Goal: Task Accomplishment & Management: Complete application form

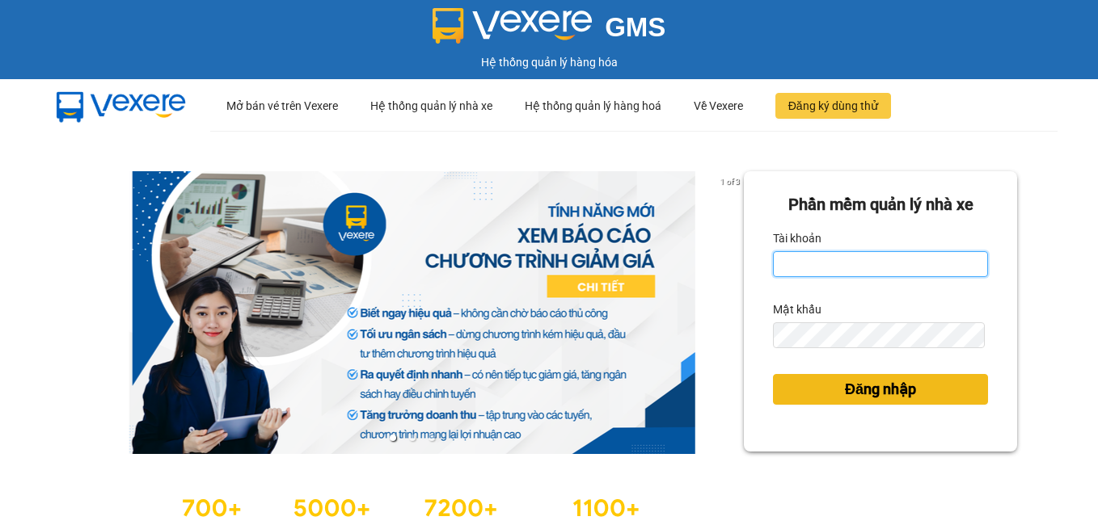
type input "dienkhanh.phucanex"
click at [845, 391] on span "Đăng nhập" at bounding box center [880, 389] width 71 height 23
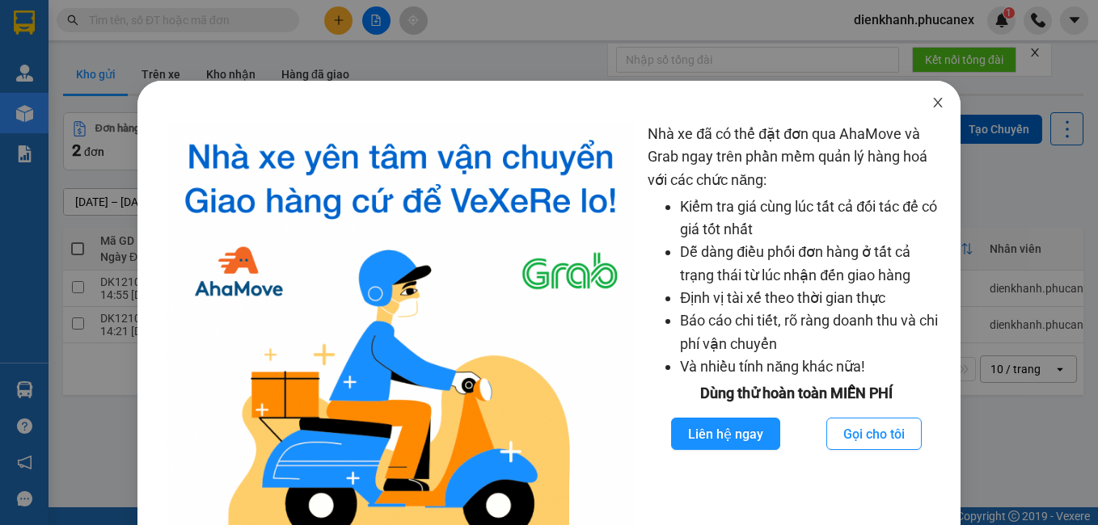
click at [931, 108] on icon "close" at bounding box center [937, 102] width 13 height 13
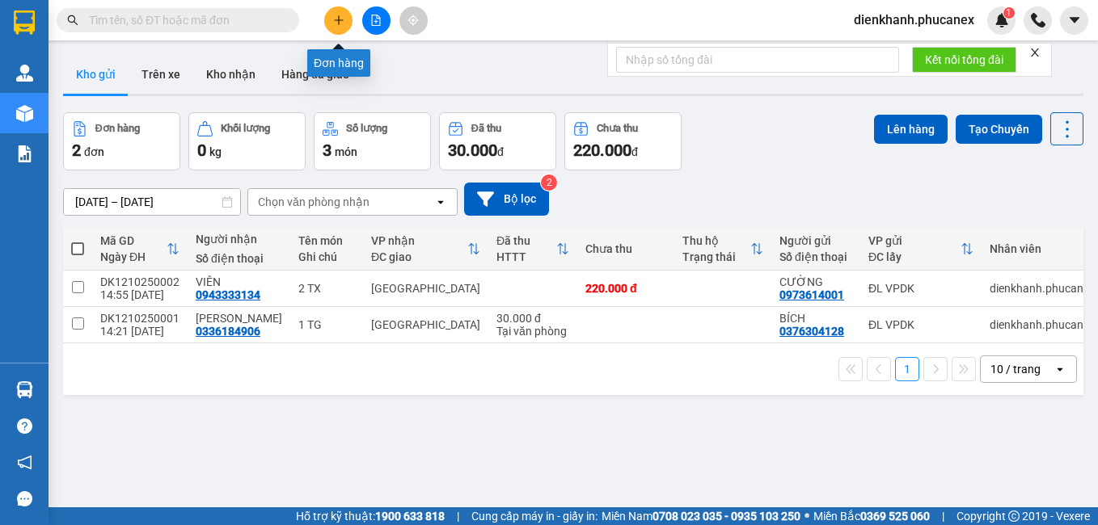
click at [340, 27] on button at bounding box center [338, 20] width 28 height 28
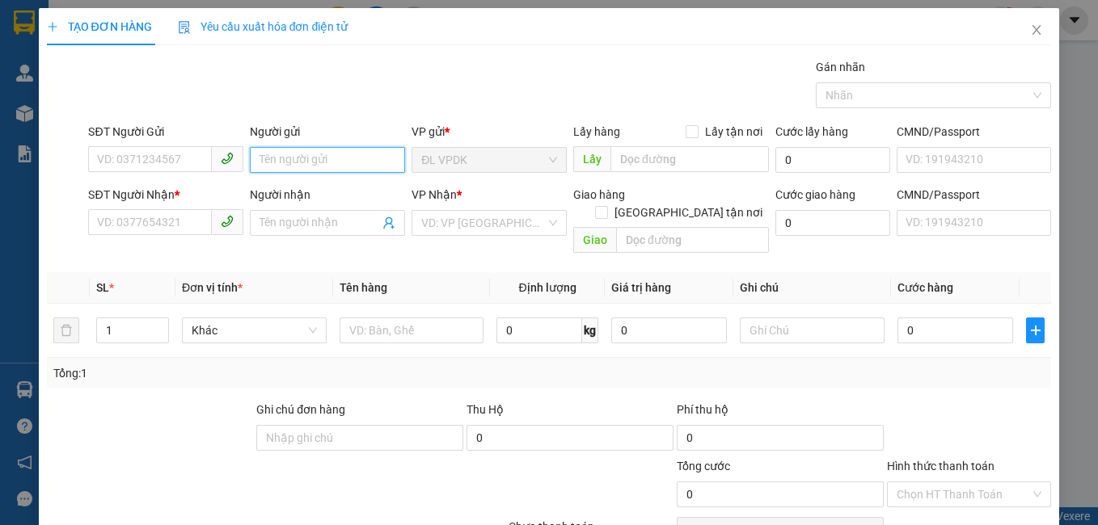
click at [264, 154] on input "Người gửi" at bounding box center [327, 160] width 155 height 26
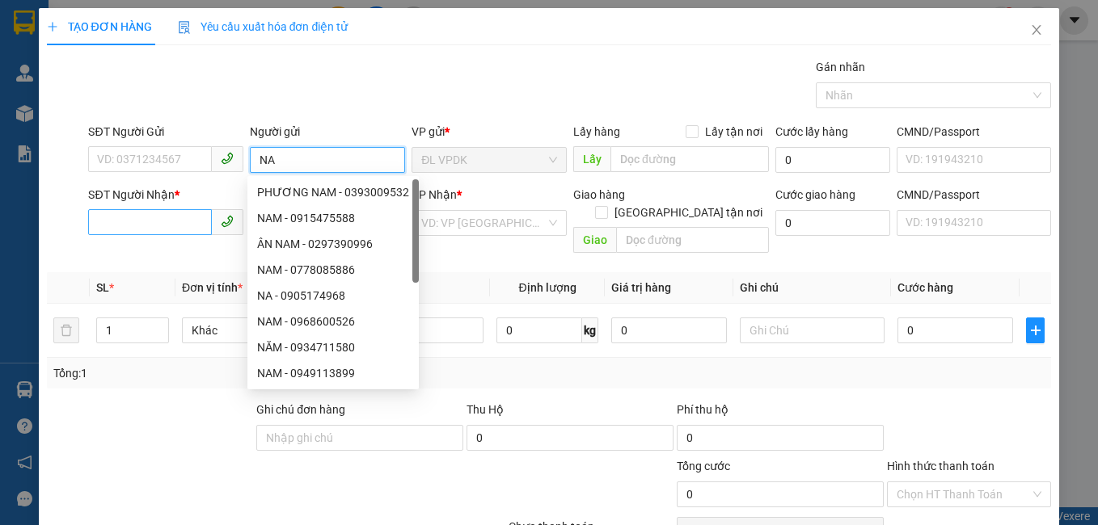
type input "NA"
click at [114, 226] on input "SĐT Người Nhận *" at bounding box center [150, 222] width 124 height 26
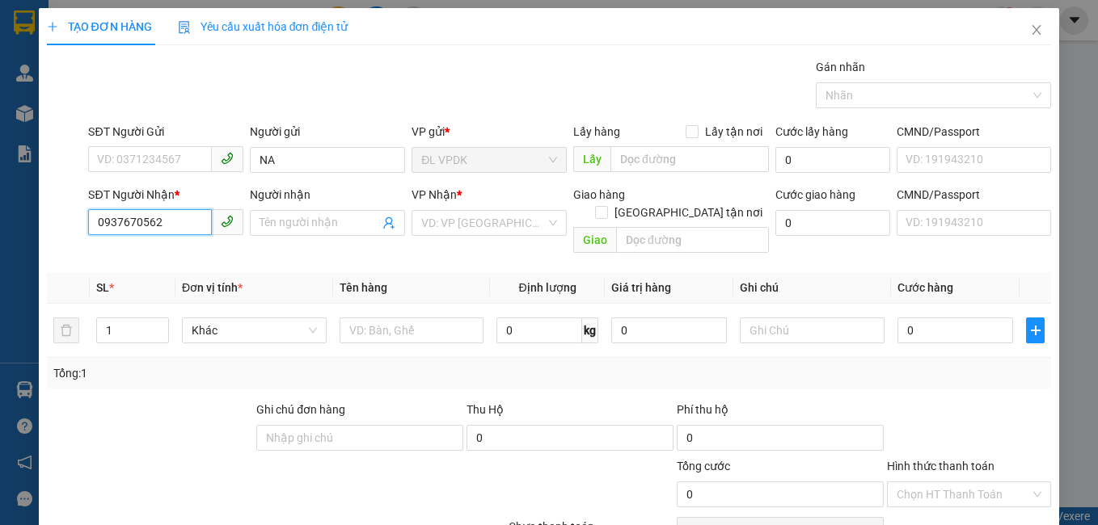
click at [118, 221] on input "0937670562" at bounding box center [150, 222] width 124 height 26
click at [121, 217] on input "0937670562" at bounding box center [150, 222] width 124 height 26
click at [146, 218] on input "0932670562" at bounding box center [150, 222] width 124 height 26
click at [159, 221] on input "09326705662" at bounding box center [150, 222] width 124 height 26
type input "09326705652"
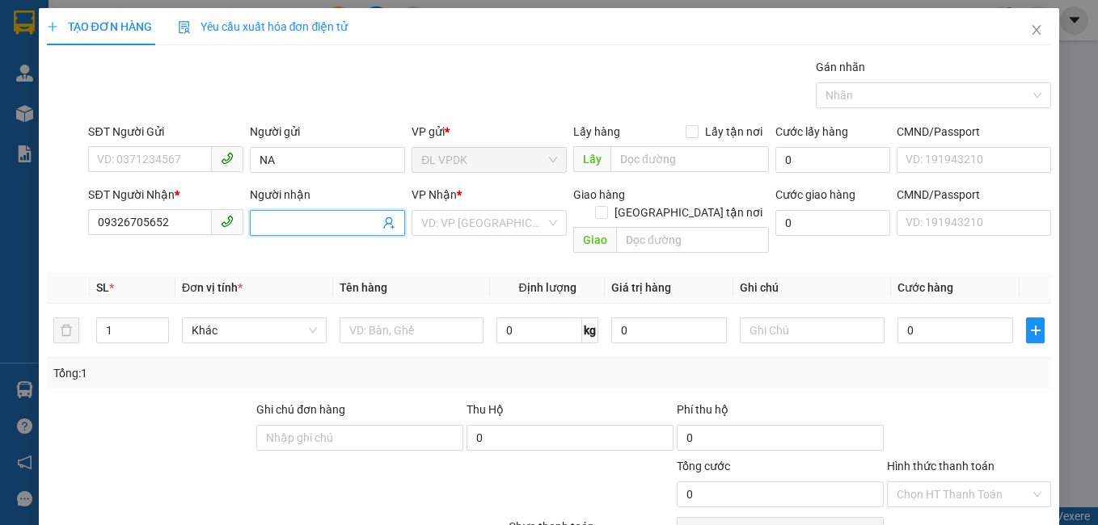
click at [330, 217] on input "Người nhận" at bounding box center [319, 223] width 120 height 18
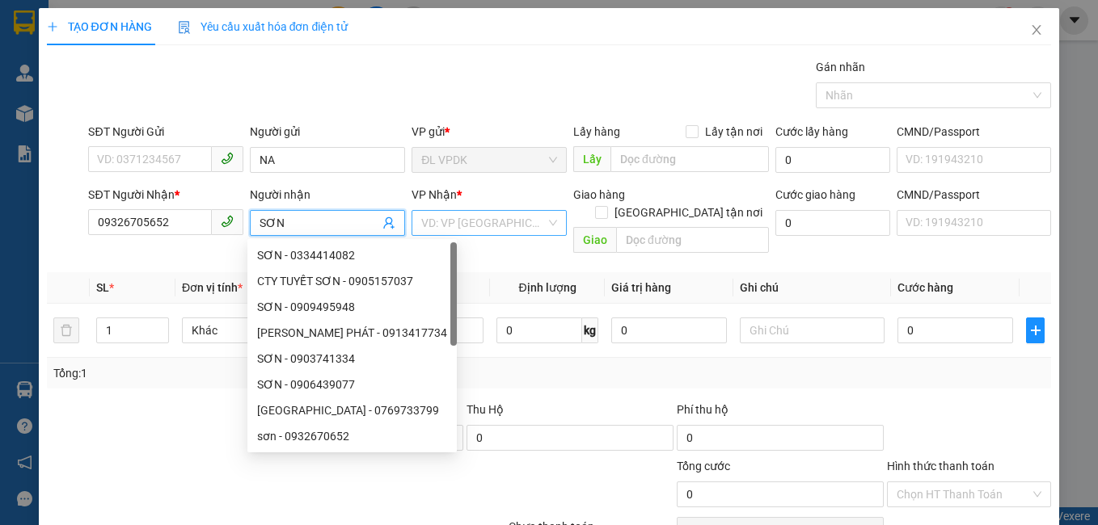
type input "SƠN"
click at [431, 222] on input "search" at bounding box center [483, 223] width 124 height 24
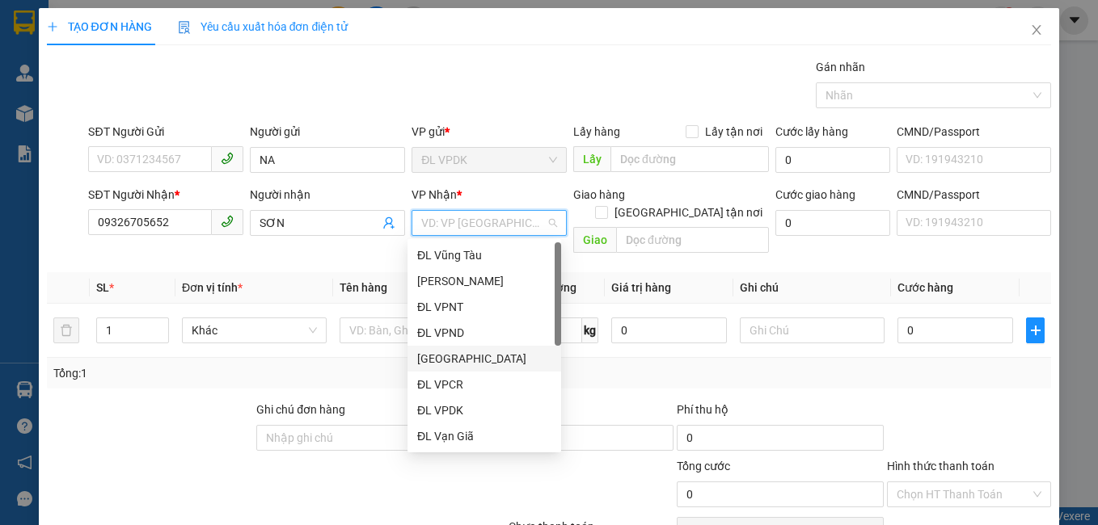
scroll to position [26, 0]
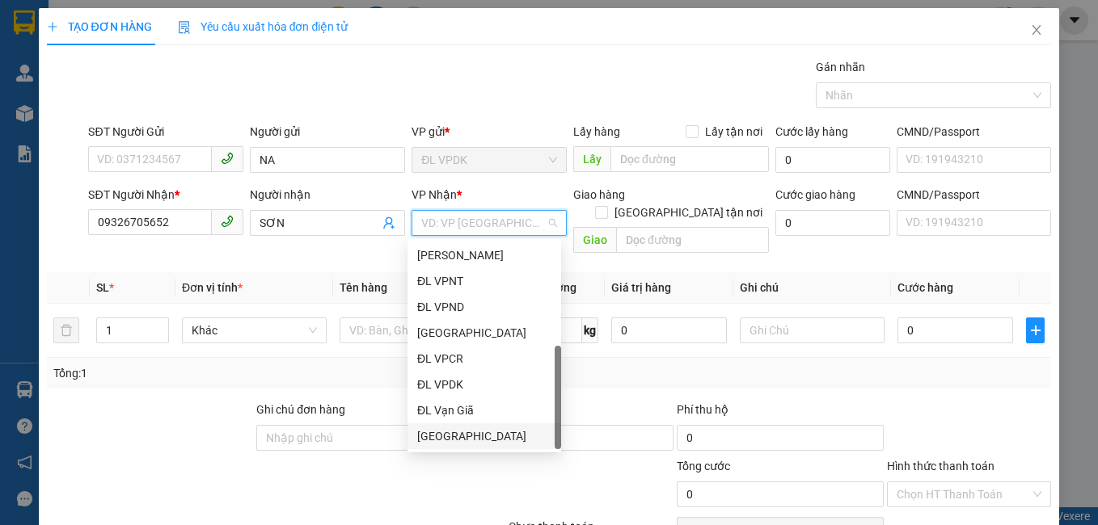
click at [460, 432] on div "[GEOGRAPHIC_DATA]" at bounding box center [484, 437] width 134 height 18
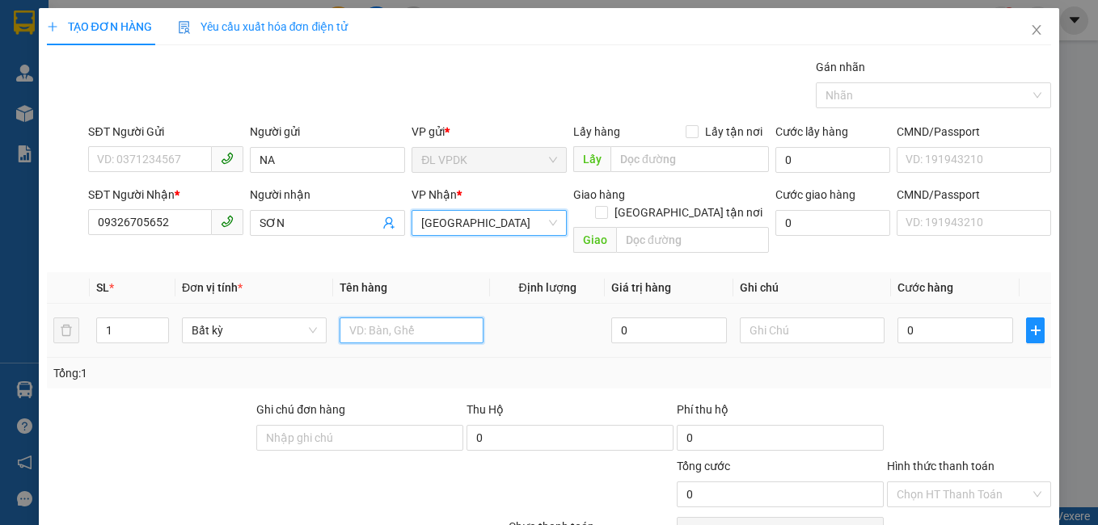
click at [363, 318] on input "text" at bounding box center [412, 331] width 145 height 26
type input "1 BAO"
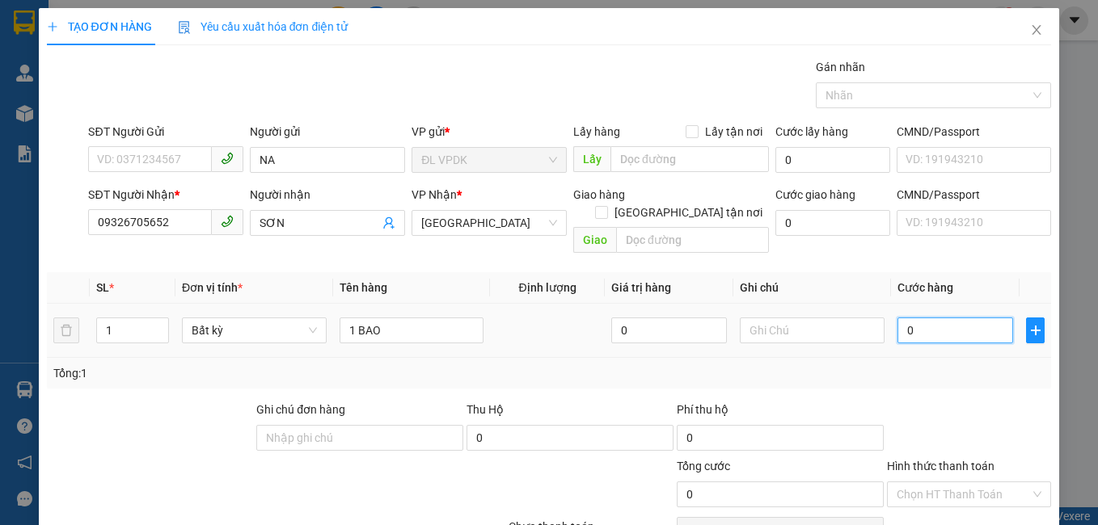
click at [898, 318] on input "0" at bounding box center [955, 331] width 116 height 26
type input "8"
type input "80"
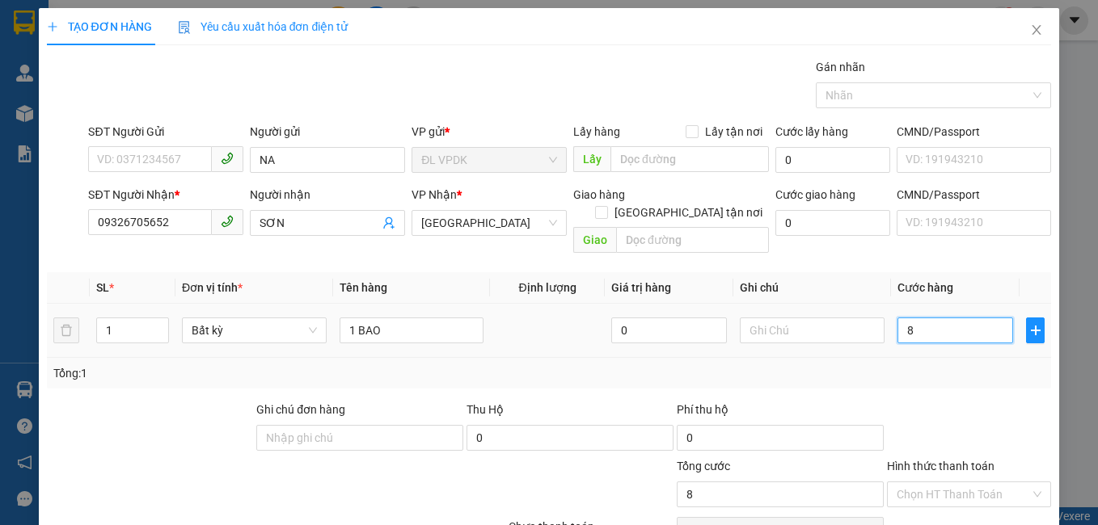
type input "80"
type input "80.000"
click at [943, 460] on label "Hình thức thanh toán" at bounding box center [941, 466] width 108 height 13
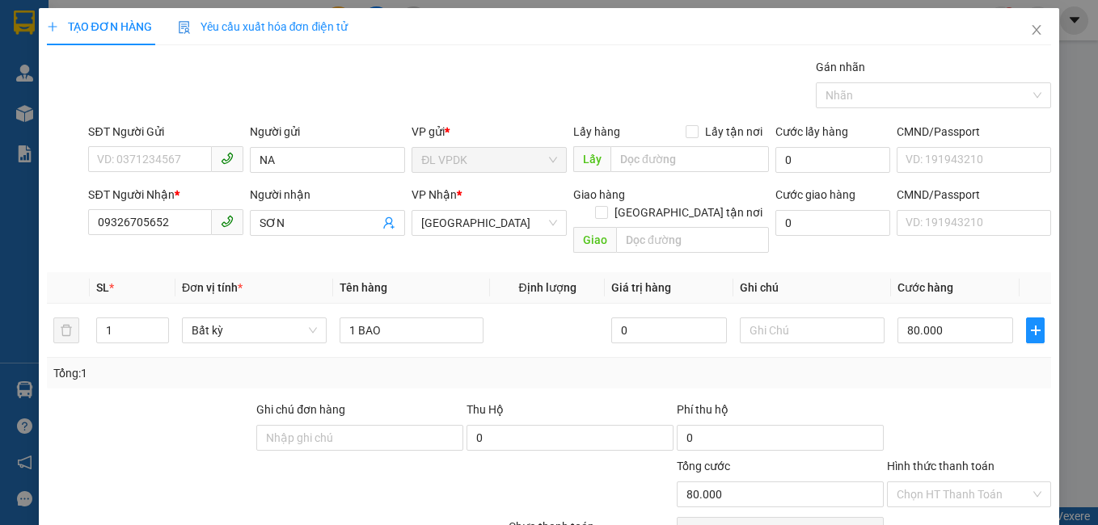
click at [943, 483] on input "Hình thức thanh toán" at bounding box center [963, 495] width 134 height 24
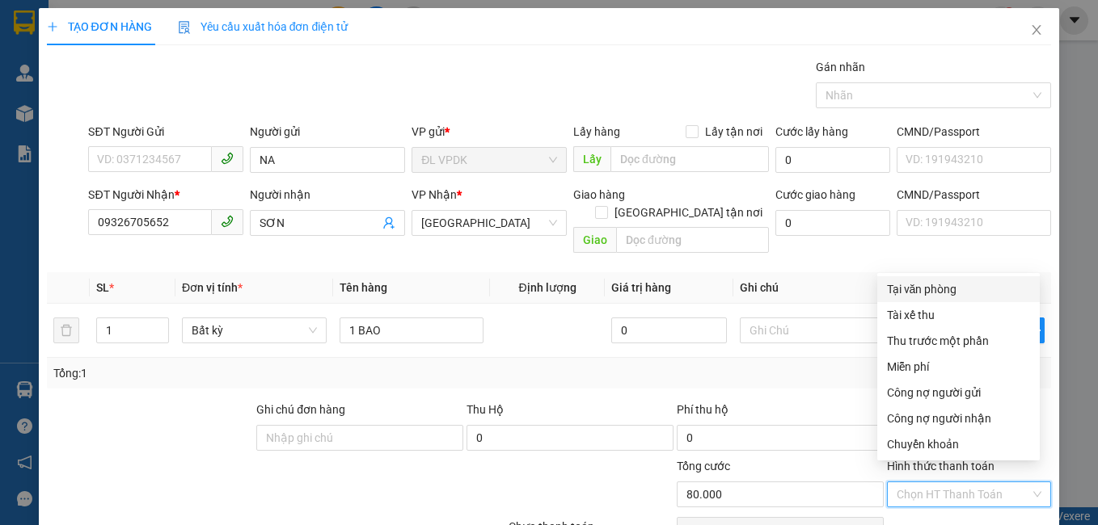
click at [918, 287] on div "Tại văn phòng" at bounding box center [958, 290] width 143 height 18
type input "0"
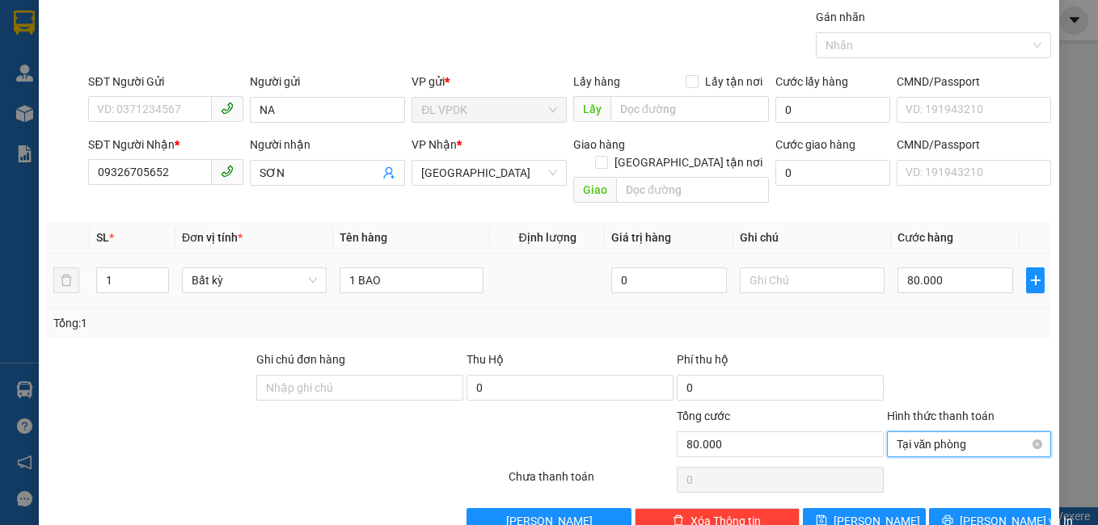
scroll to position [73, 0]
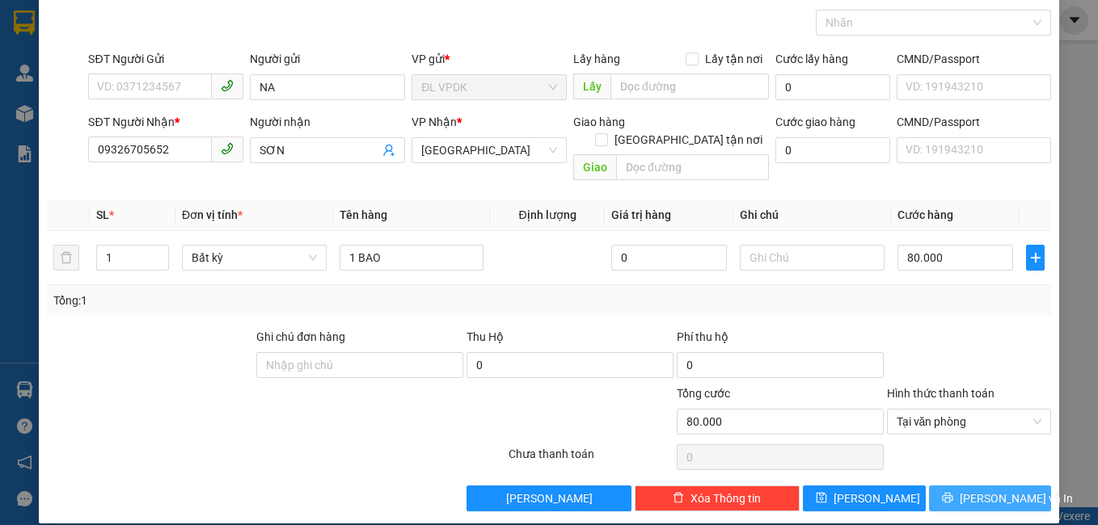
click at [962, 486] on button "[PERSON_NAME] và In" at bounding box center [990, 499] width 123 height 26
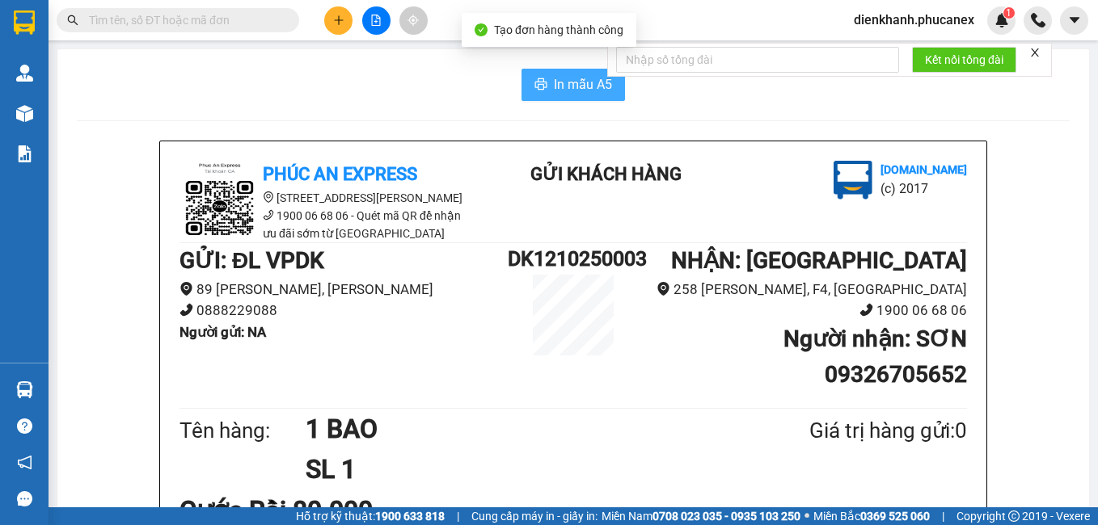
click at [554, 84] on span "In mẫu A5" at bounding box center [583, 84] width 58 height 20
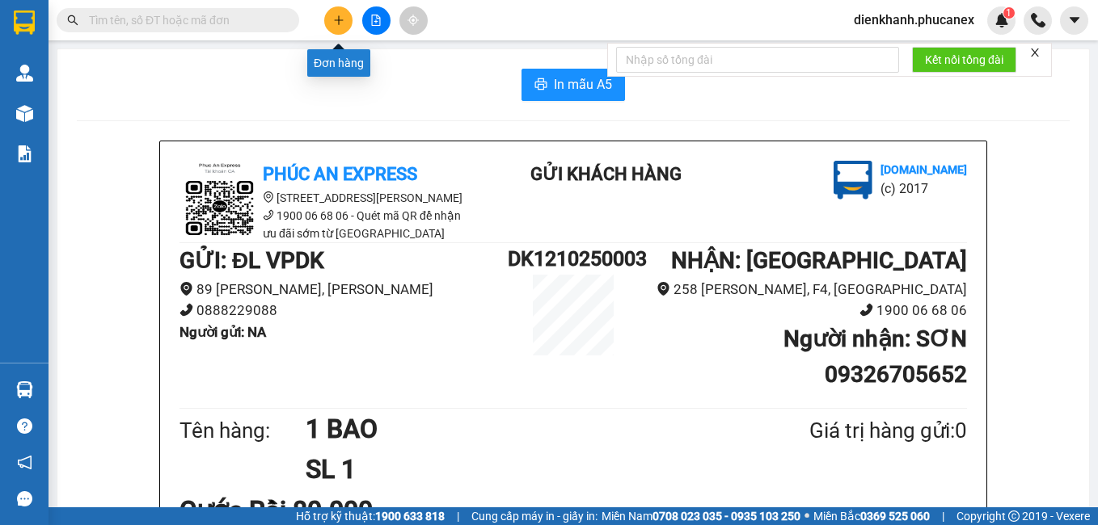
click at [333, 16] on icon "plus" at bounding box center [338, 20] width 11 height 11
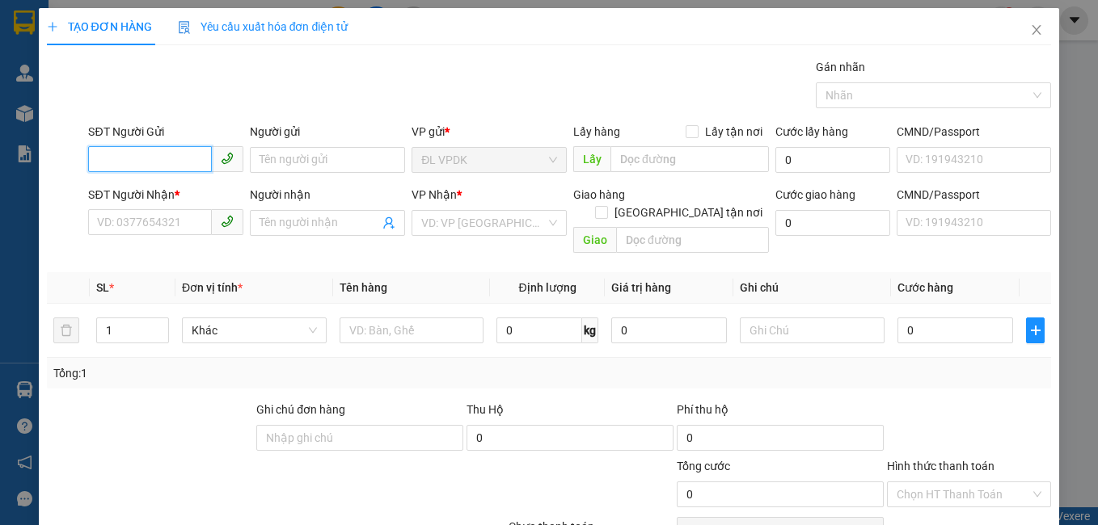
click at [197, 161] on input "SĐT Người Gửi" at bounding box center [150, 159] width 124 height 26
click at [140, 190] on div "0903562300 - QUỲNH" at bounding box center [164, 193] width 134 height 18
type input "0903562300"
type input "QUỲNH"
type input "0968848224"
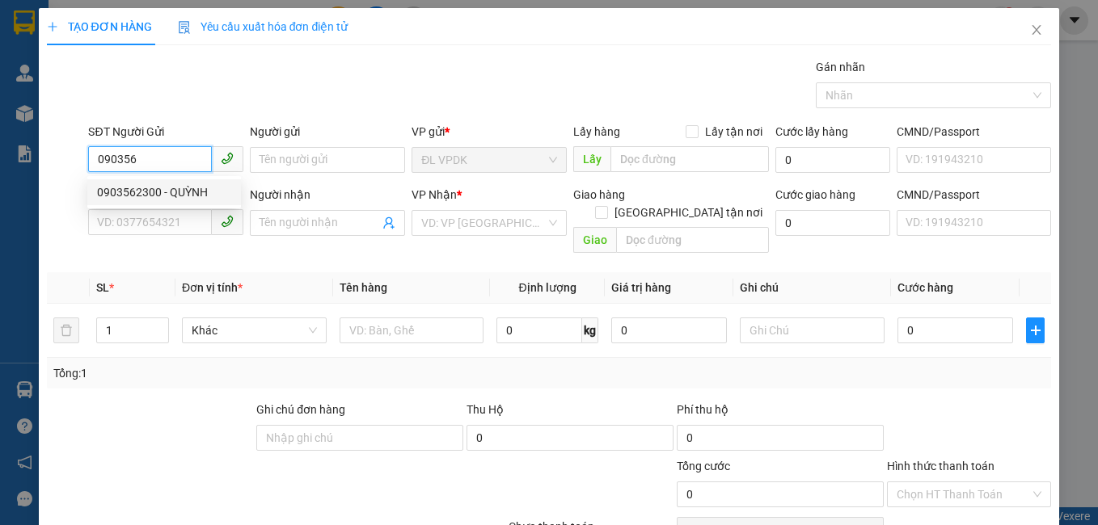
type input "HOÀNG"
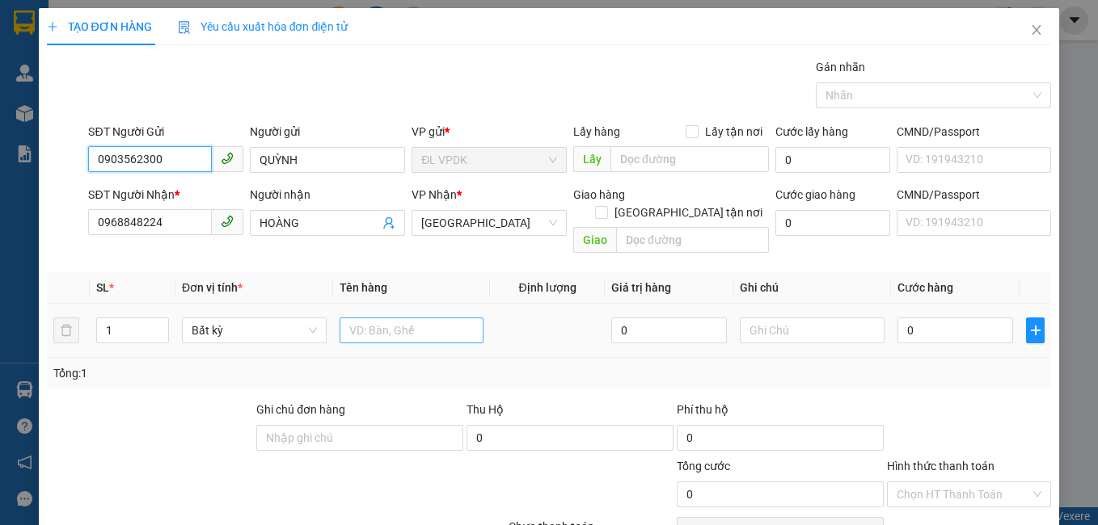
type input "0903562300"
click at [365, 318] on input "text" at bounding box center [412, 331] width 145 height 26
type input "1TX"
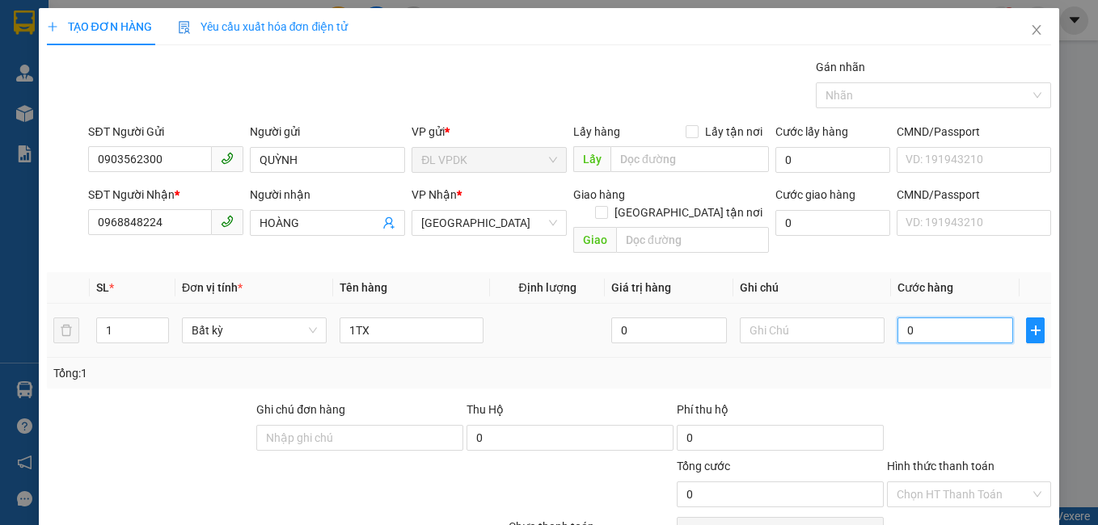
click at [897, 318] on input "0" at bounding box center [955, 331] width 116 height 26
type input "1"
type input "10"
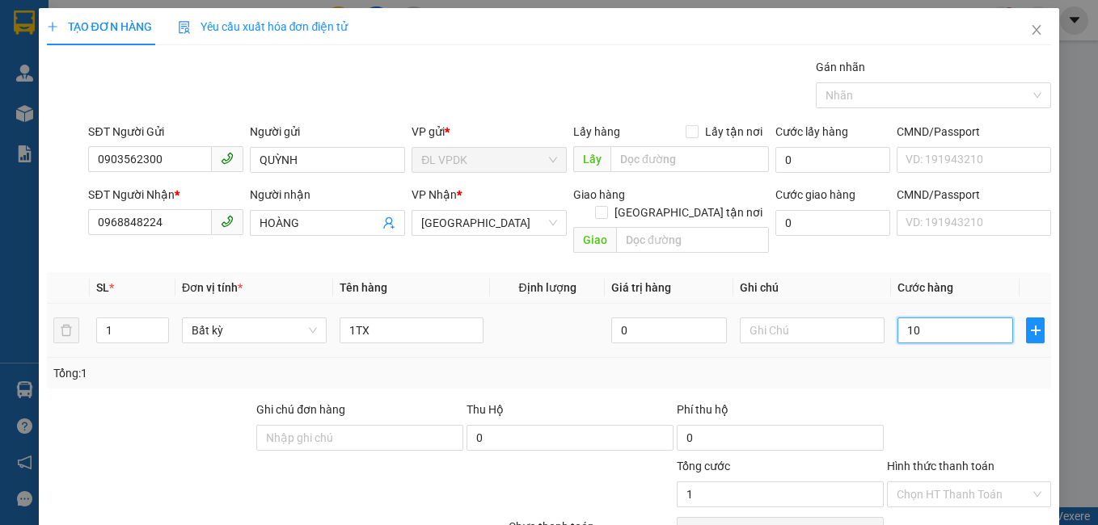
type input "10"
type input "100"
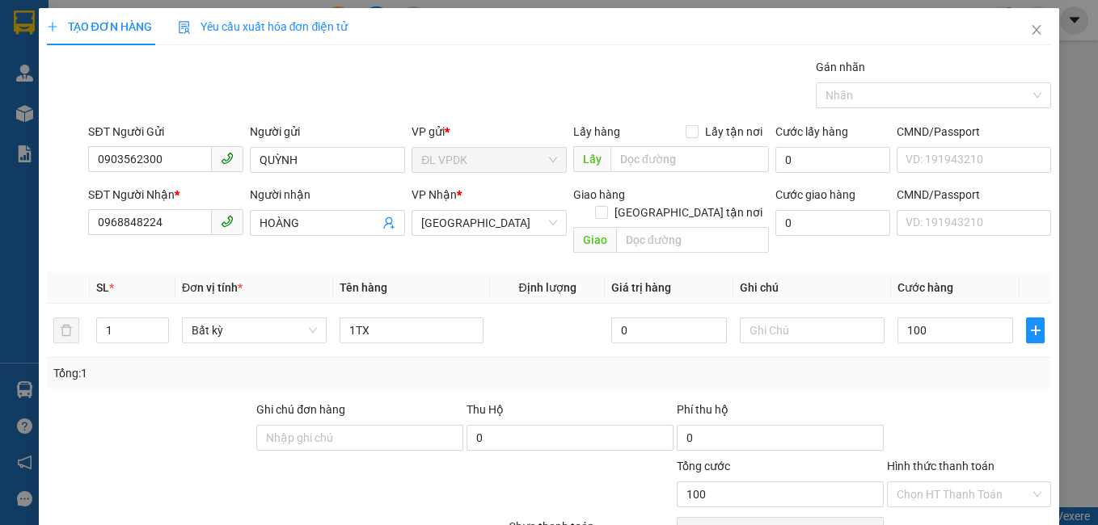
type input "100.000"
click at [951, 460] on label "Hình thức thanh toán" at bounding box center [941, 466] width 108 height 13
click at [951, 483] on input "Hình thức thanh toán" at bounding box center [963, 495] width 134 height 24
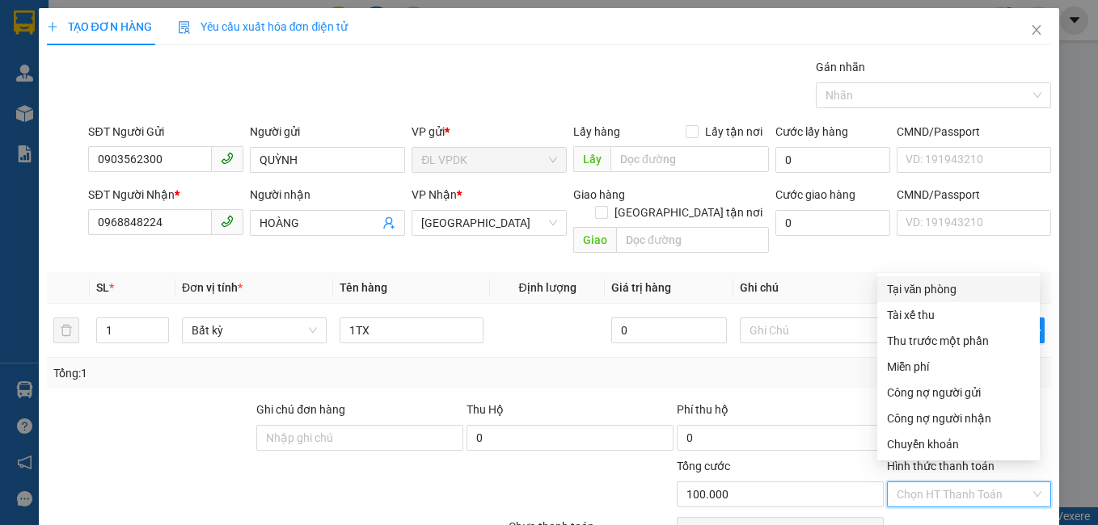
click at [923, 290] on div "Tại văn phòng" at bounding box center [958, 290] width 143 height 18
type input "0"
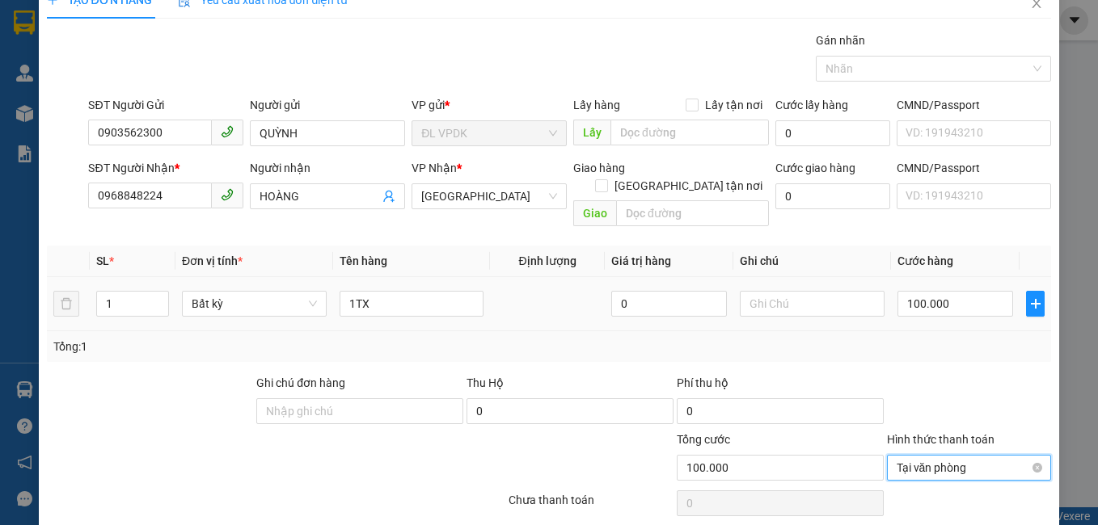
scroll to position [73, 0]
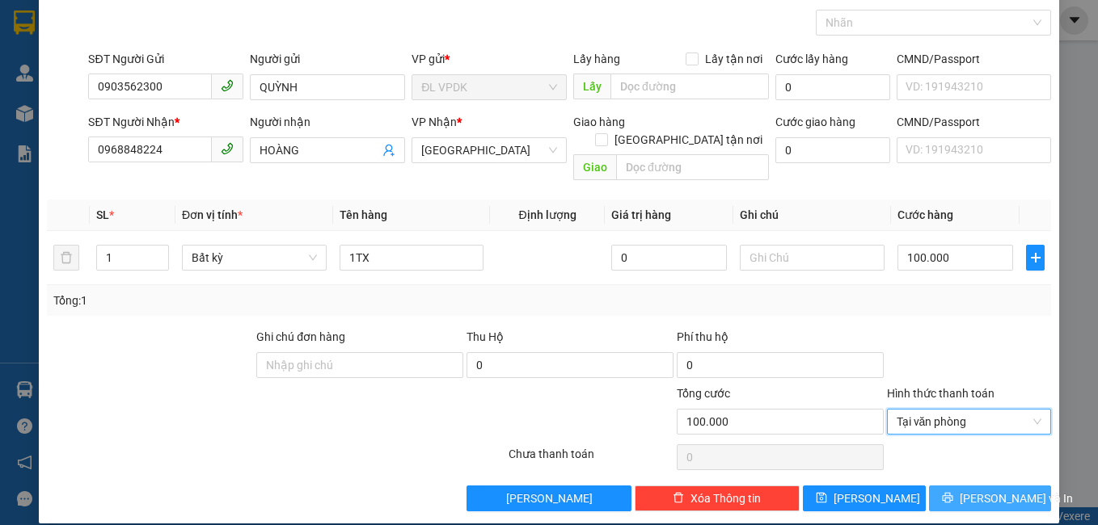
click at [972, 490] on span "[PERSON_NAME] và In" at bounding box center [1016, 499] width 113 height 18
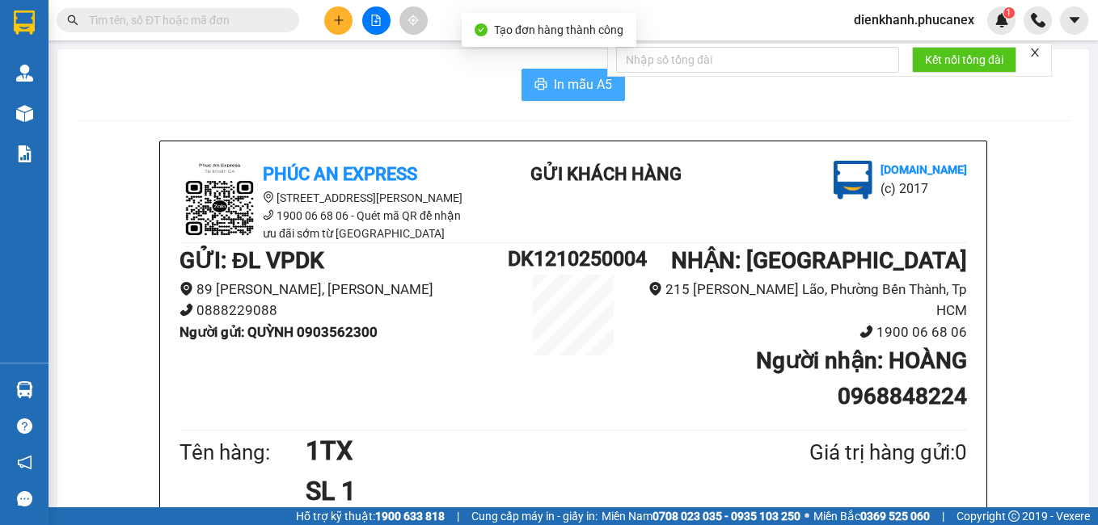
click at [545, 85] on button "In mẫu A5" at bounding box center [572, 85] width 103 height 32
